Goal: Information Seeking & Learning: Learn about a topic

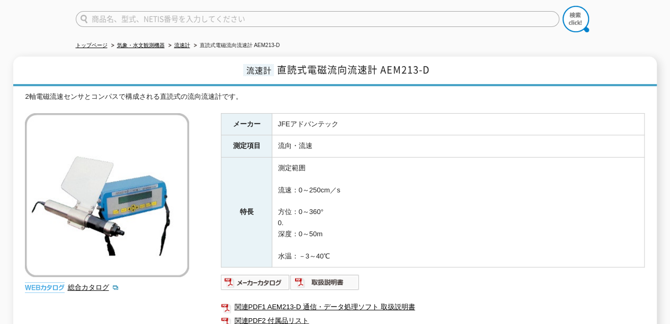
scroll to position [106, 0]
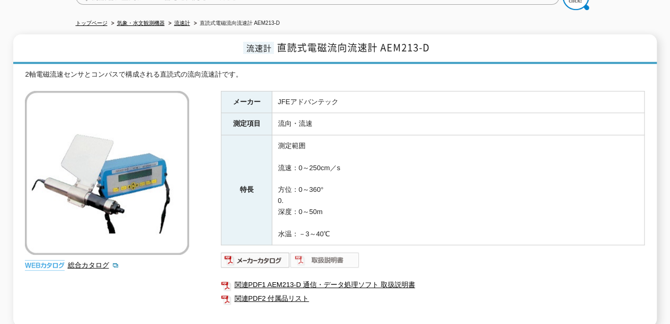
click at [329, 254] on img at bounding box center [324, 260] width 69 height 17
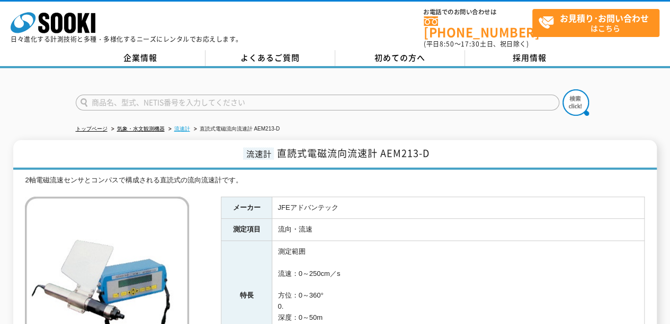
click at [182, 126] on link "流速計" at bounding box center [182, 129] width 16 height 6
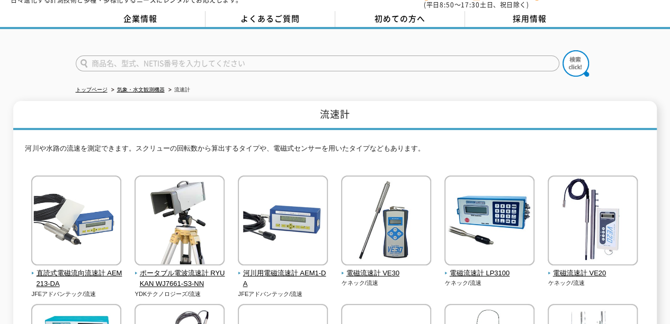
scroll to position [53, 0]
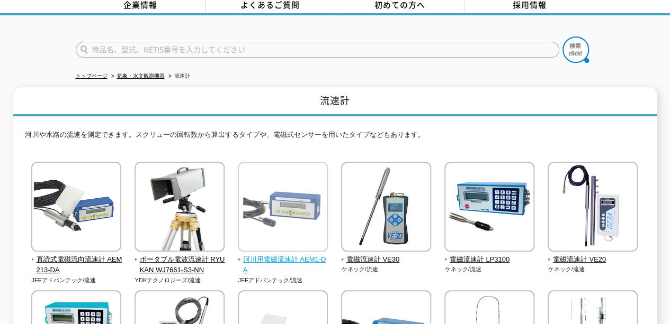
click at [268, 210] on img at bounding box center [283, 208] width 90 height 93
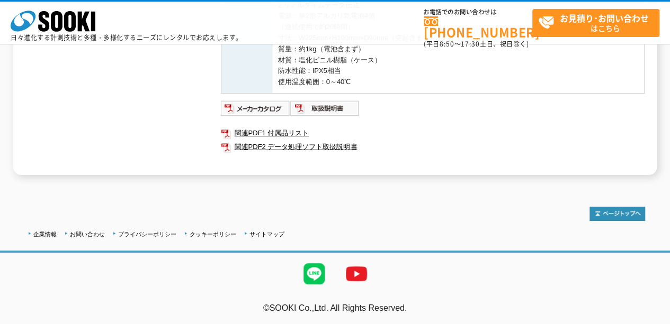
scroll to position [422, 0]
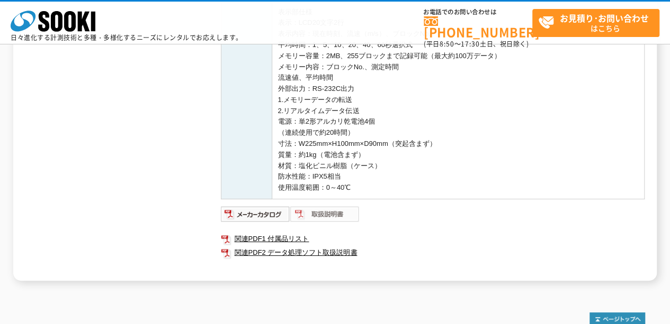
click at [320, 214] on img at bounding box center [324, 214] width 69 height 17
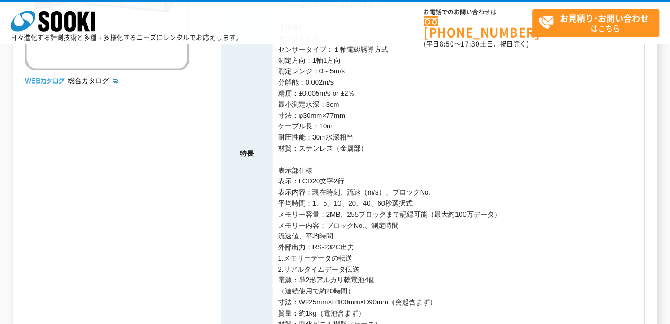
scroll to position [0, 0]
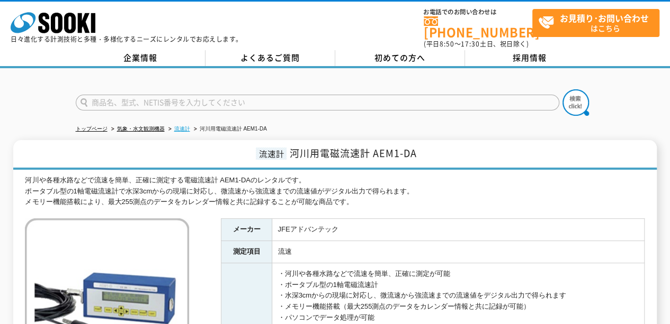
click at [184, 126] on link "流速計" at bounding box center [182, 129] width 16 height 6
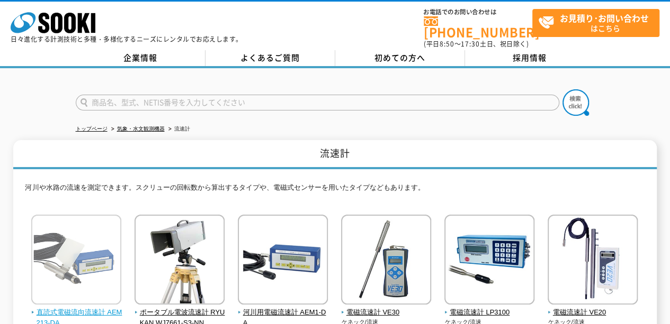
click at [95, 263] on img at bounding box center [76, 261] width 90 height 93
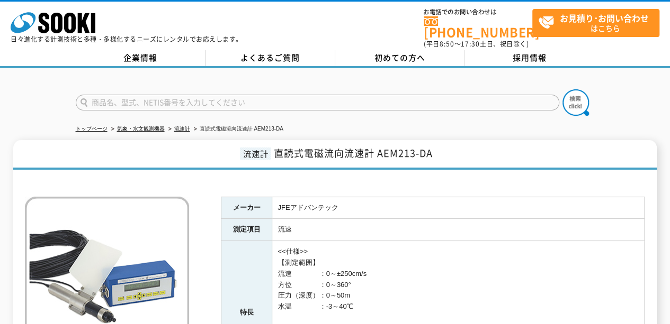
scroll to position [159, 0]
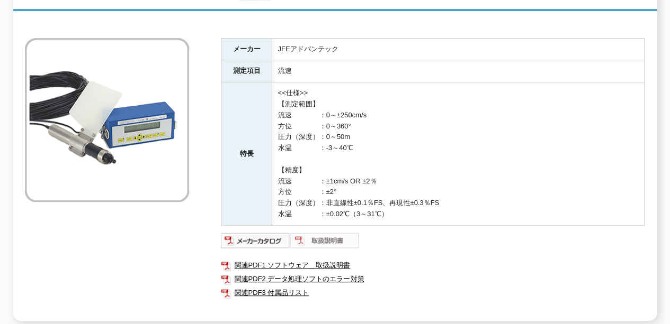
click at [337, 237] on img at bounding box center [324, 240] width 69 height 17
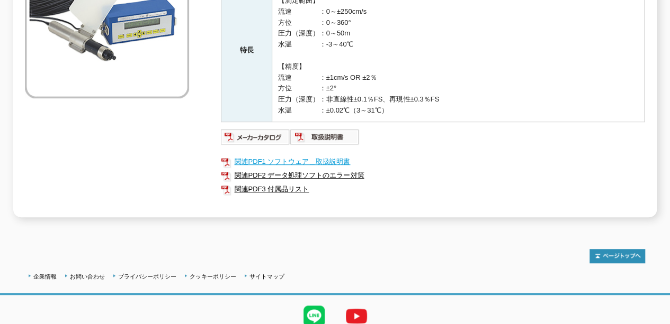
scroll to position [265, 0]
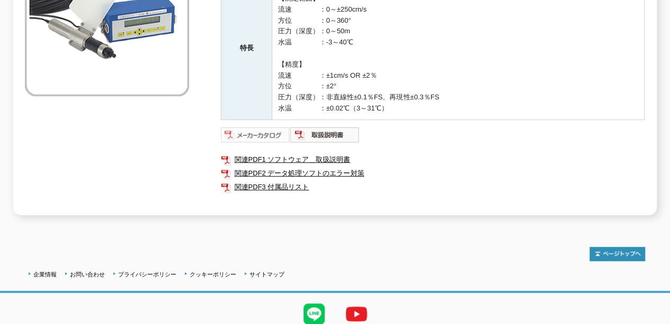
click at [270, 126] on img at bounding box center [255, 134] width 69 height 17
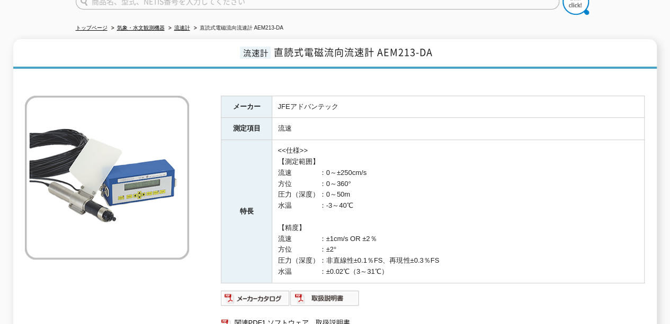
scroll to position [0, 0]
